Goal: Task Accomplishment & Management: Manage account settings

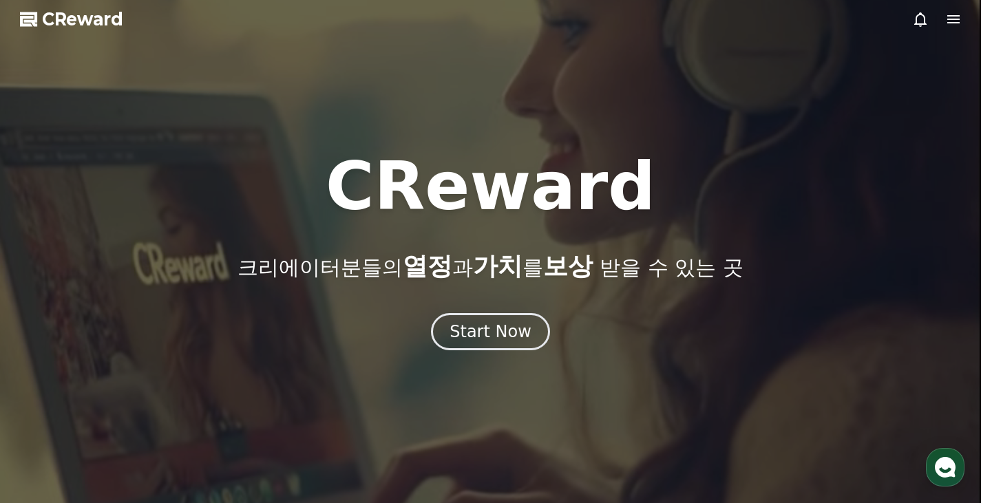
click at [951, 17] on icon at bounding box center [954, 19] width 12 height 8
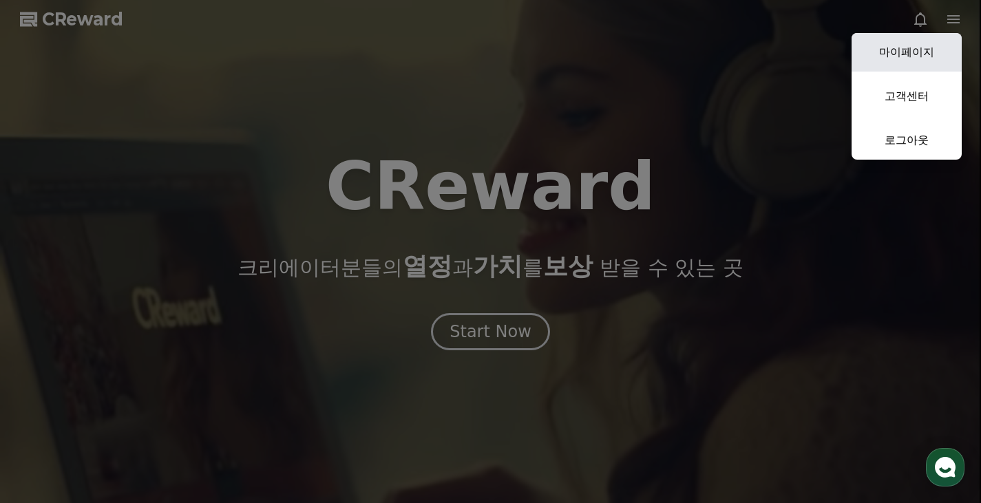
click at [916, 41] on link "마이페이지" at bounding box center [907, 52] width 110 height 39
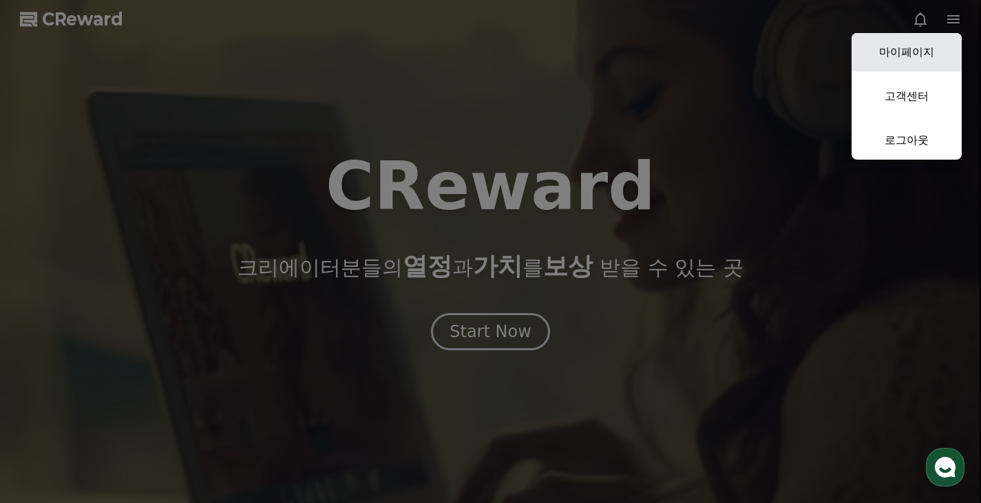
select select "**********"
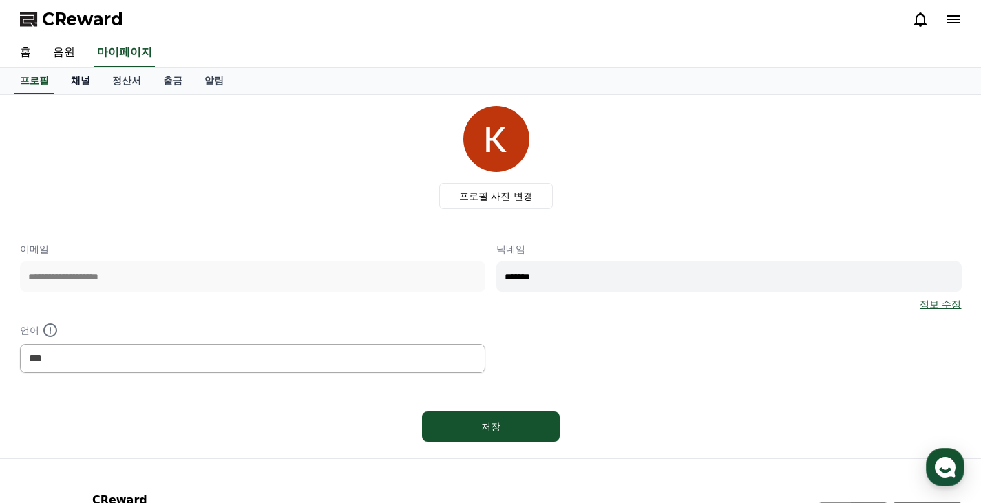
click at [88, 80] on link "채널" at bounding box center [80, 81] width 41 height 26
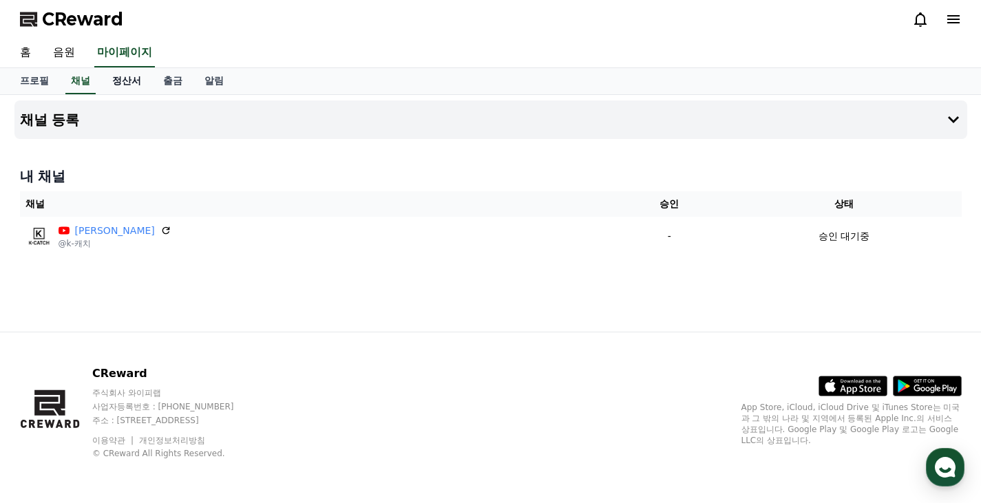
click at [124, 77] on link "정산서" at bounding box center [126, 81] width 51 height 26
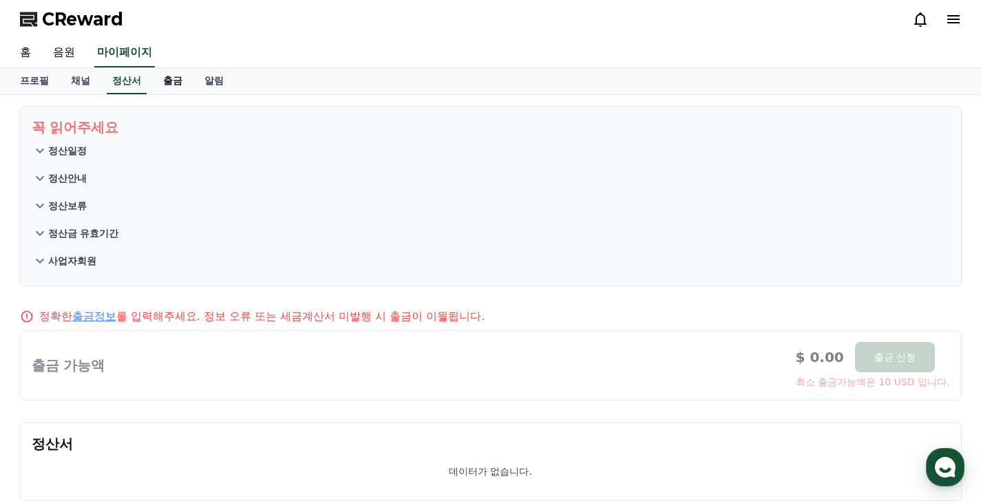
click at [174, 81] on link "출금" at bounding box center [172, 81] width 41 height 26
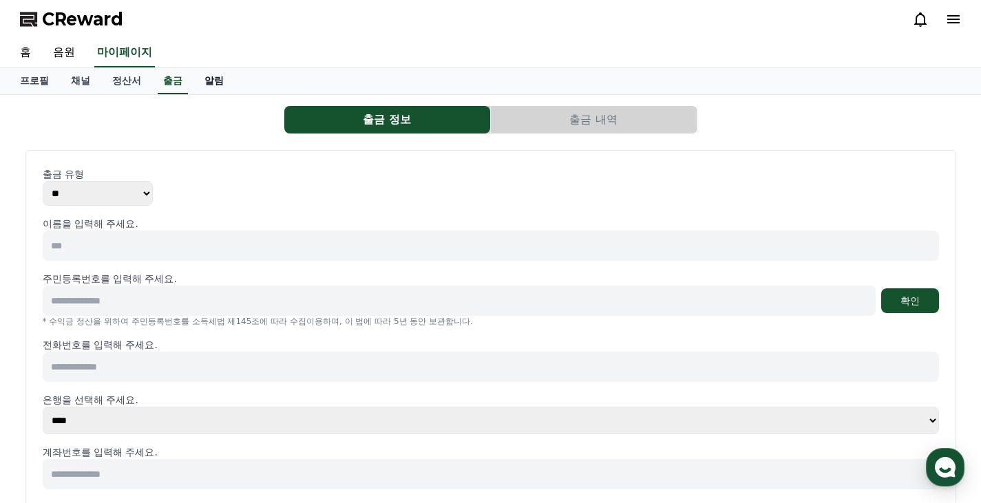
click at [211, 83] on link "알림" at bounding box center [214, 81] width 41 height 26
